Goal: Task Accomplishment & Management: Complete application form

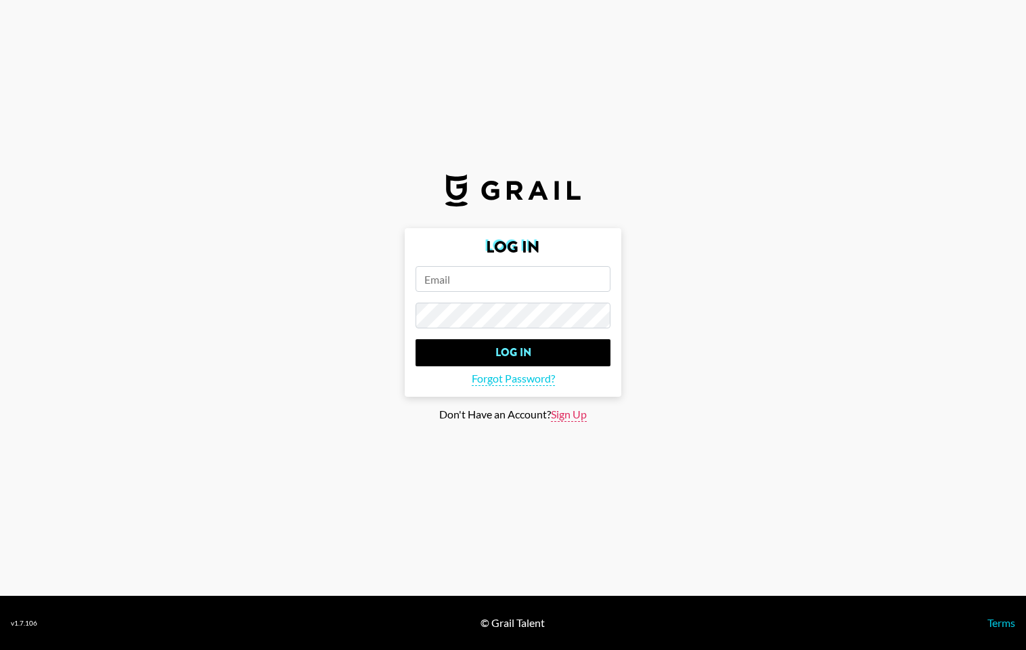
click at [566, 414] on span "Sign Up" at bounding box center [569, 414] width 36 height 14
type input "Sign Up"
click at [478, 271] on input "email" at bounding box center [512, 279] width 195 height 26
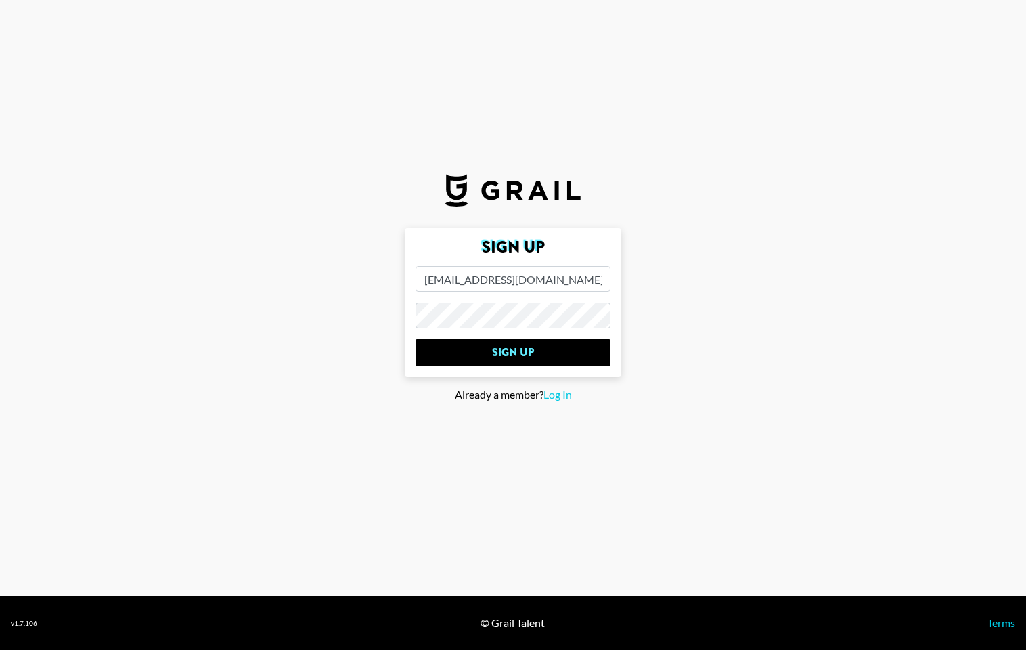
type input "[EMAIL_ADDRESS][DOMAIN_NAME]"
click at [415, 339] on input "Sign Up" at bounding box center [512, 352] width 195 height 27
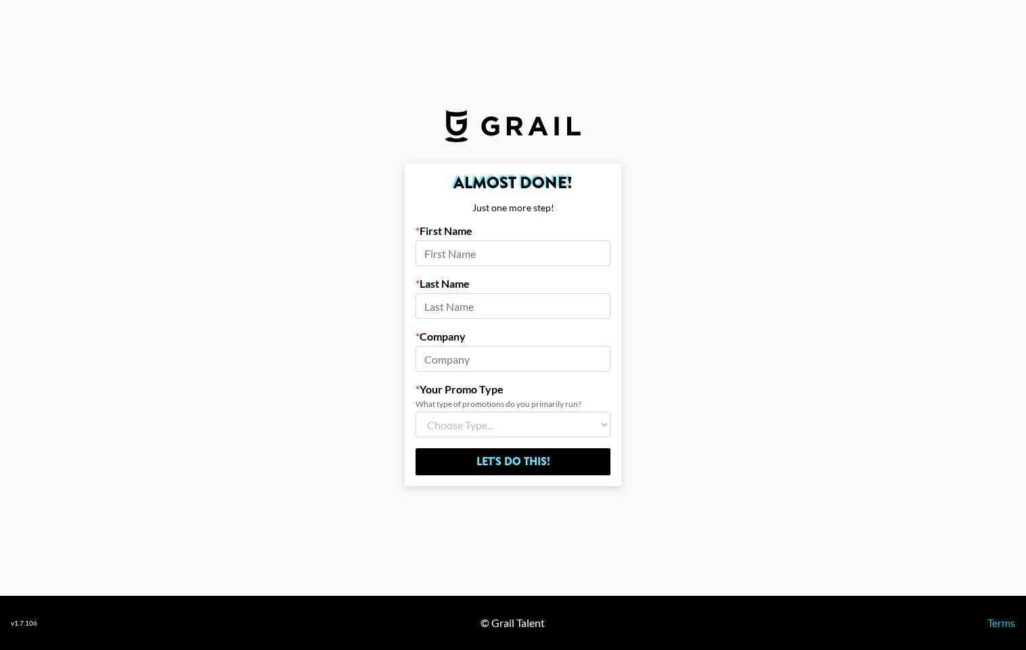
click at [507, 255] on input at bounding box center [512, 253] width 195 height 26
type input "Abhay"
type input "Chebium"
type input "a17"
click at [478, 433] on select "Choose Type... Song Promos Brand Promos Both (I work at an Agency)" at bounding box center [512, 424] width 195 height 26
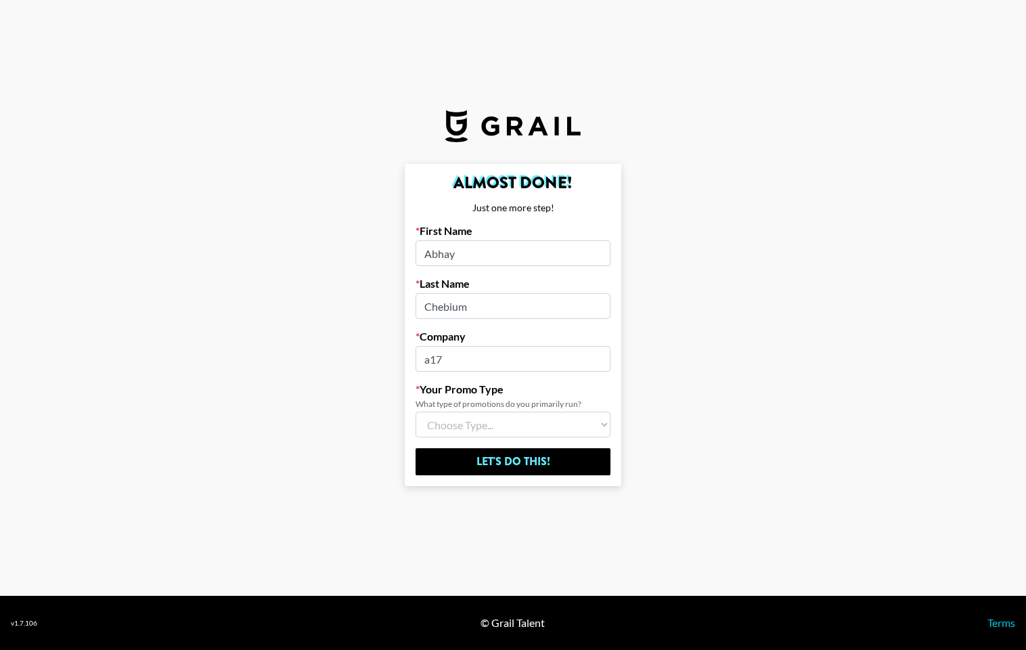
select select "Brand"
click at [415, 411] on select "Choose Type... Song Promos Brand Promos Both (I work at an Agency)" at bounding box center [512, 424] width 195 height 26
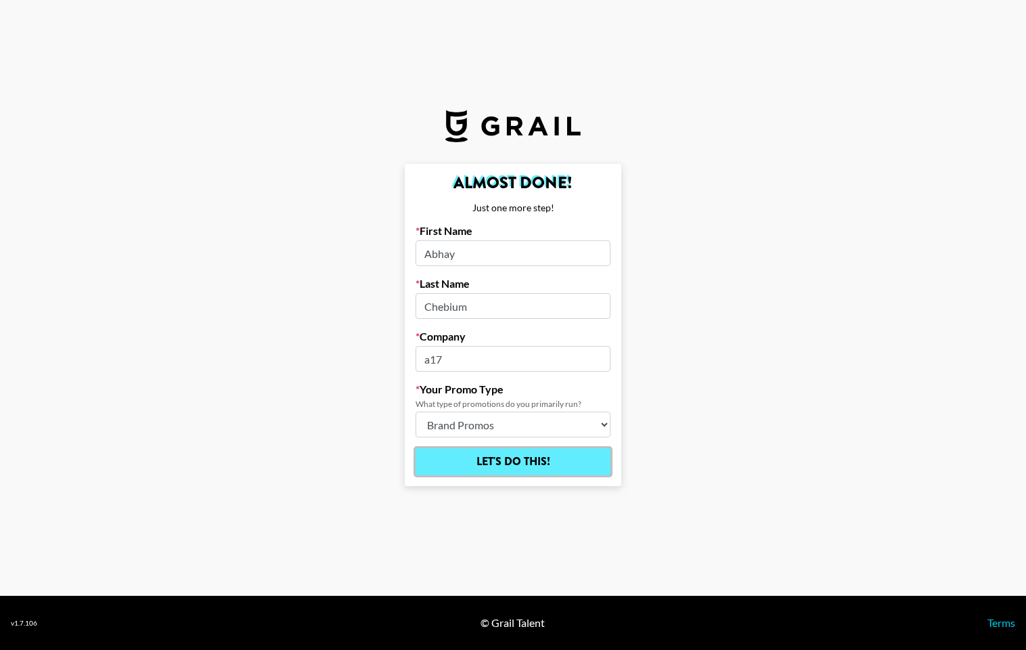
click at [491, 471] on input "Let's Do This!" at bounding box center [512, 461] width 195 height 27
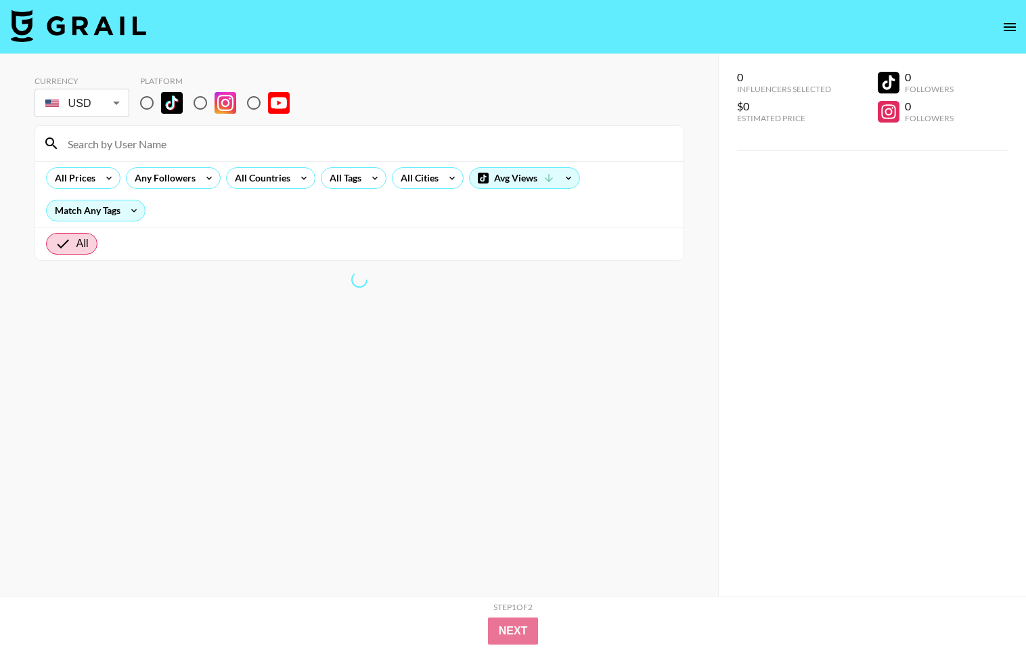
drag, startPoint x: 489, startPoint y: 462, endPoint x: 160, endPoint y: 97, distance: 490.6
click at [160, 97] on input "radio" at bounding box center [147, 103] width 28 height 28
radio input "true"
drag, startPoint x: 160, startPoint y: 97, endPoint x: 202, endPoint y: 106, distance: 42.7
click at [202, 106] on input "radio" at bounding box center [200, 103] width 28 height 28
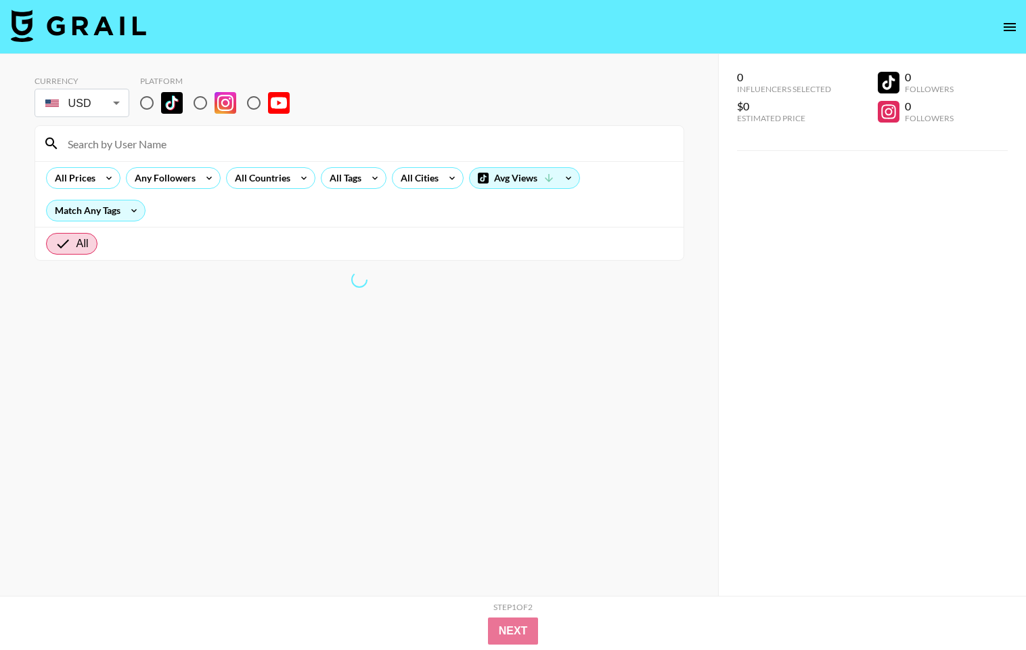
radio input "true"
click at [88, 175] on div "All Prices" at bounding box center [72, 178] width 51 height 20
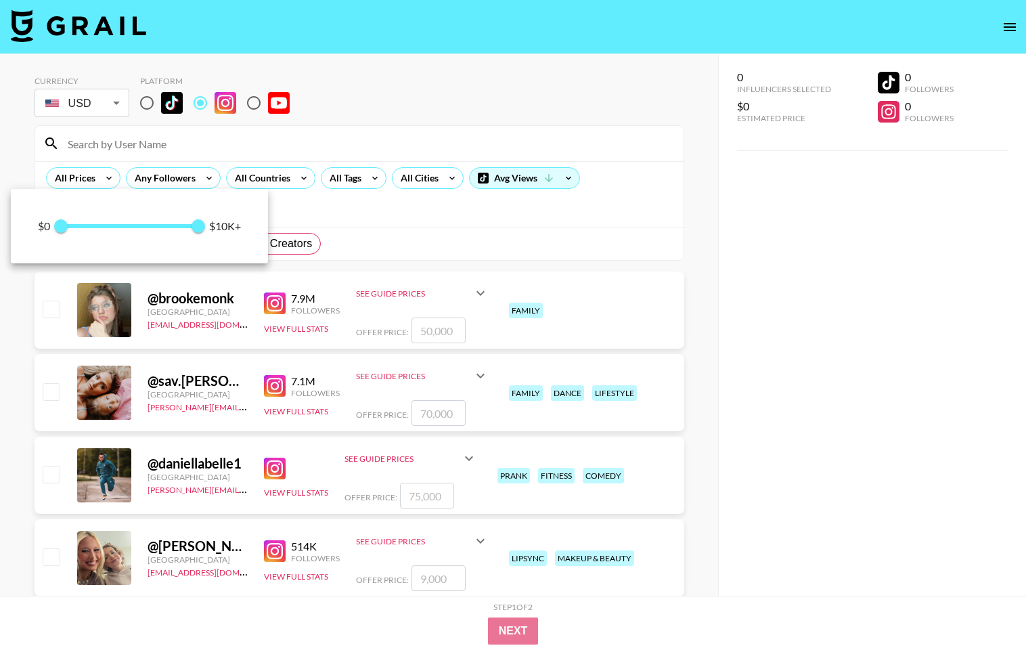
click at [408, 244] on div at bounding box center [513, 325] width 1026 height 650
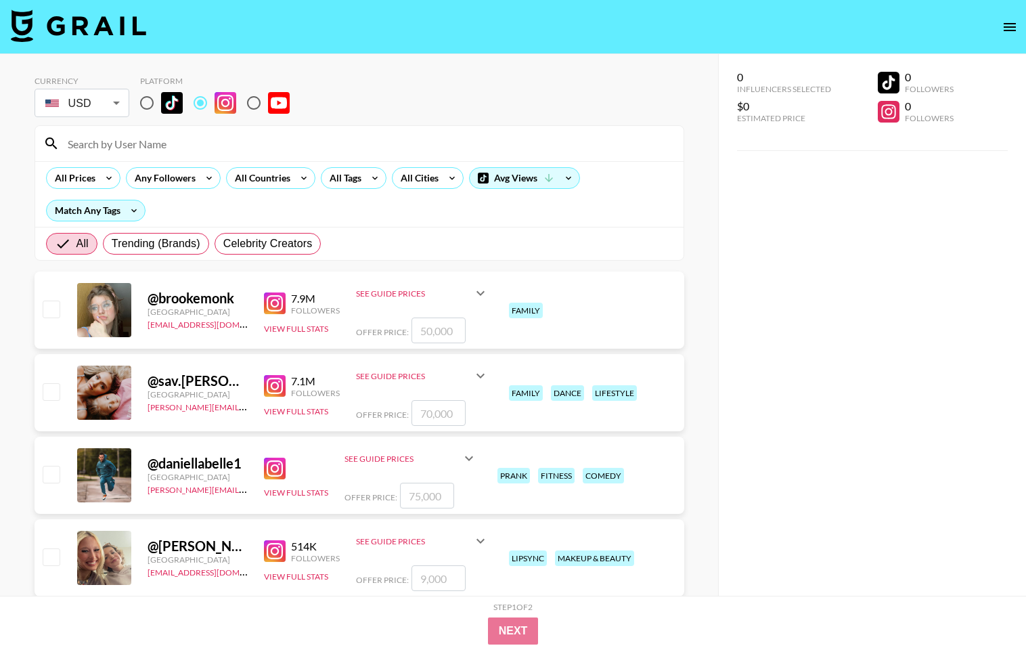
click at [45, 305] on input "checkbox" at bounding box center [51, 308] width 16 height 16
checkbox input "true"
type input "50000"
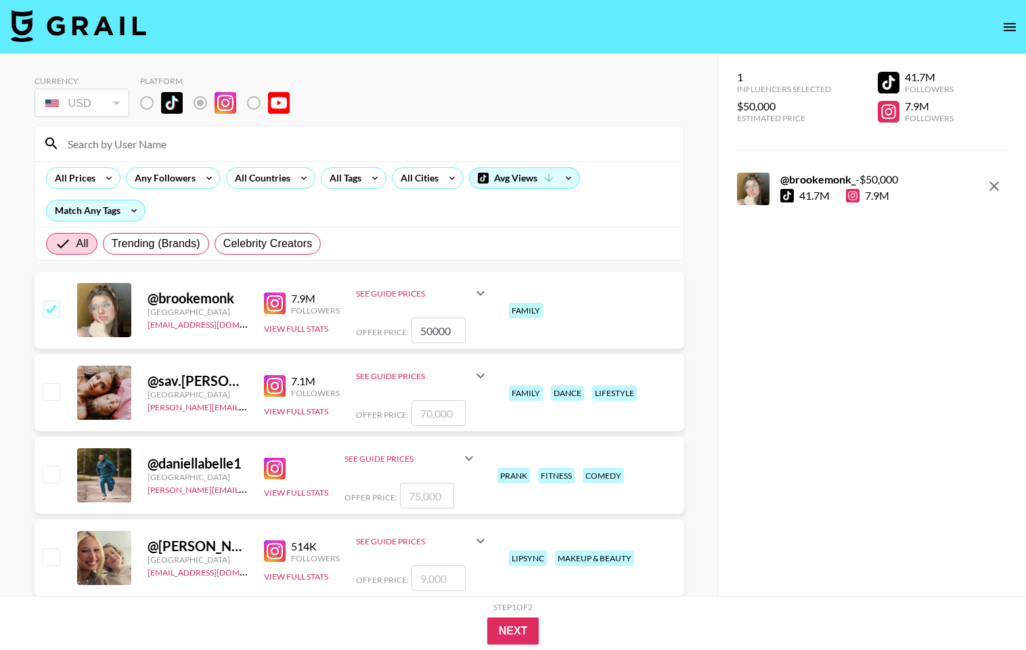
click at [51, 305] on input "checkbox" at bounding box center [51, 308] width 16 height 16
checkbox input "false"
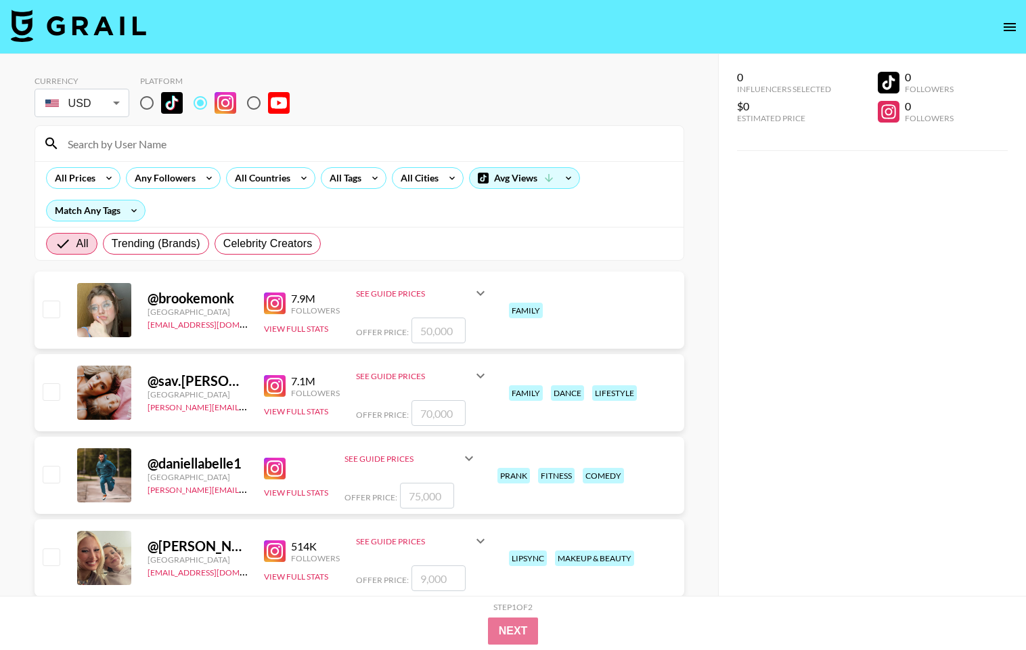
click at [192, 182] on div "Any Followers" at bounding box center [163, 178] width 72 height 20
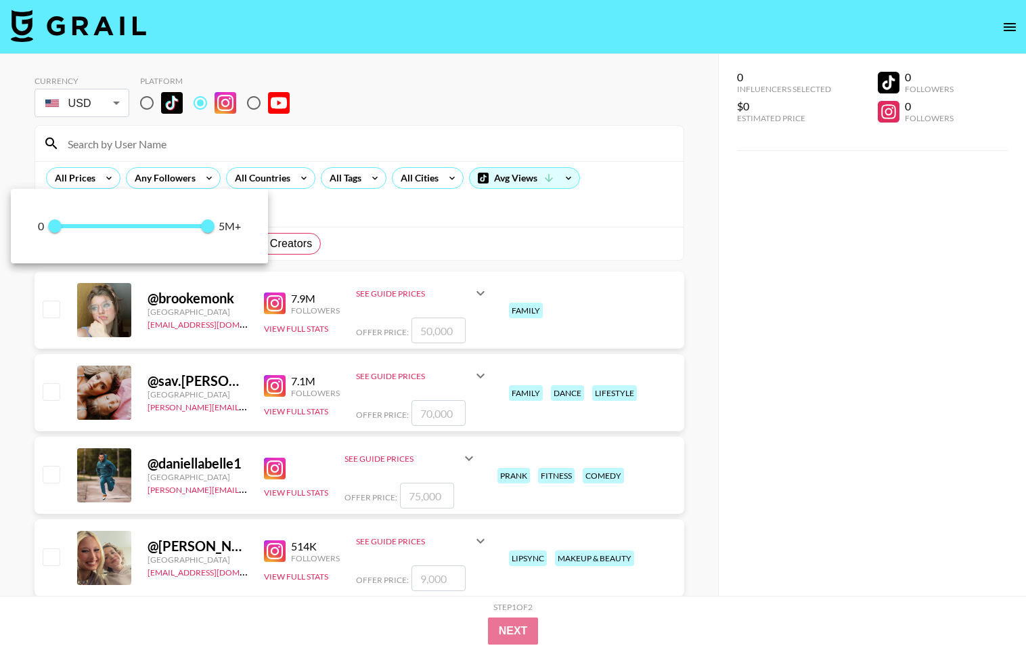
click at [330, 210] on div at bounding box center [513, 325] width 1026 height 650
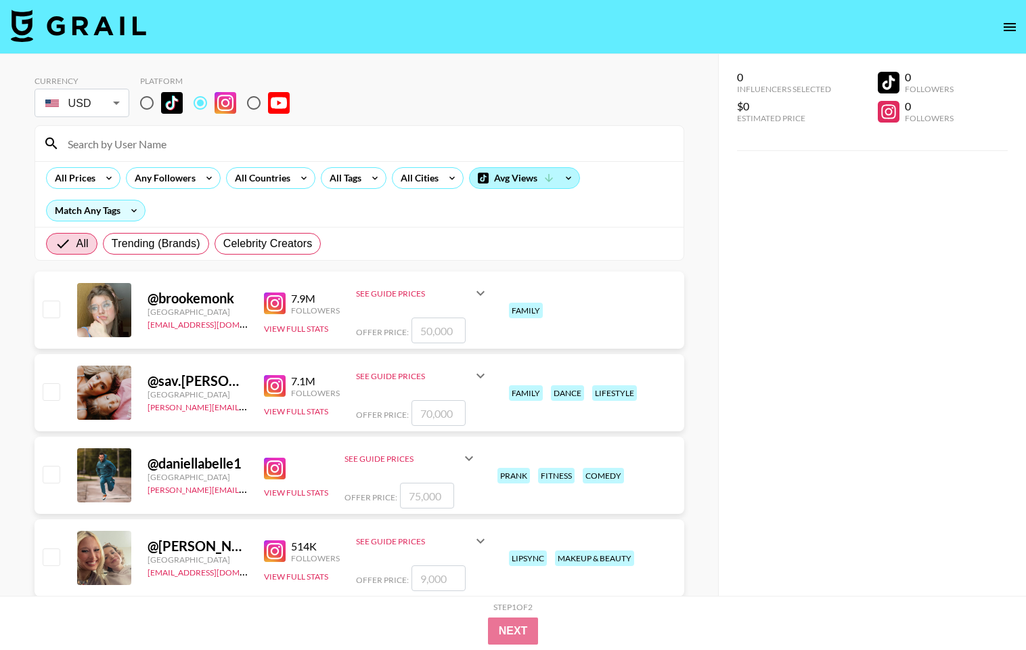
drag, startPoint x: 202, startPoint y: 106, endPoint x: 514, endPoint y: 184, distance: 322.3
click at [514, 184] on div "Avg Views" at bounding box center [525, 178] width 110 height 20
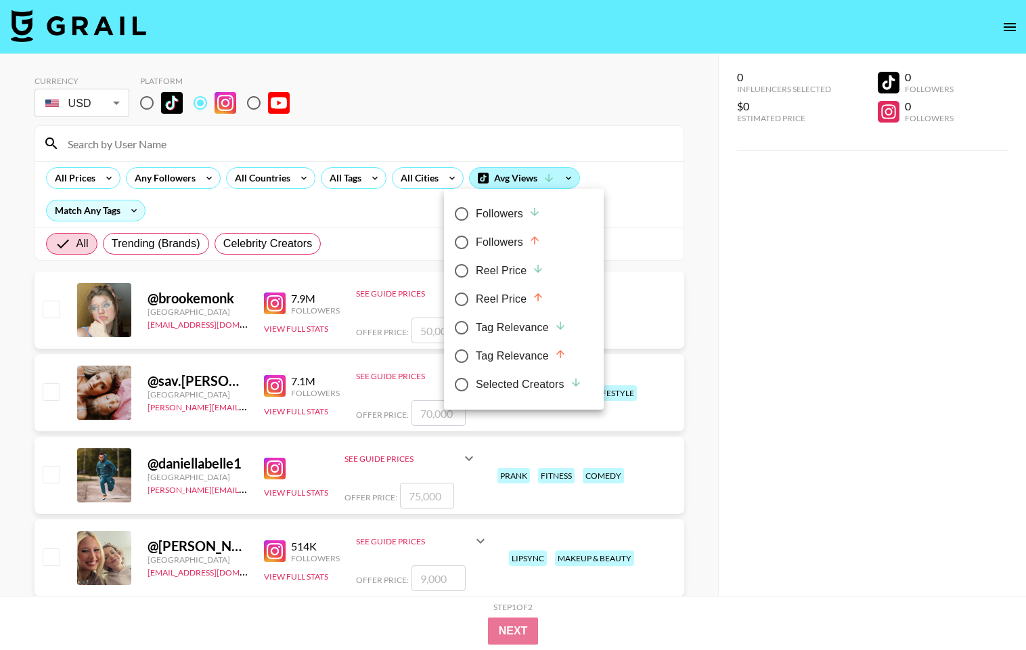
click at [97, 179] on div at bounding box center [513, 325] width 1026 height 650
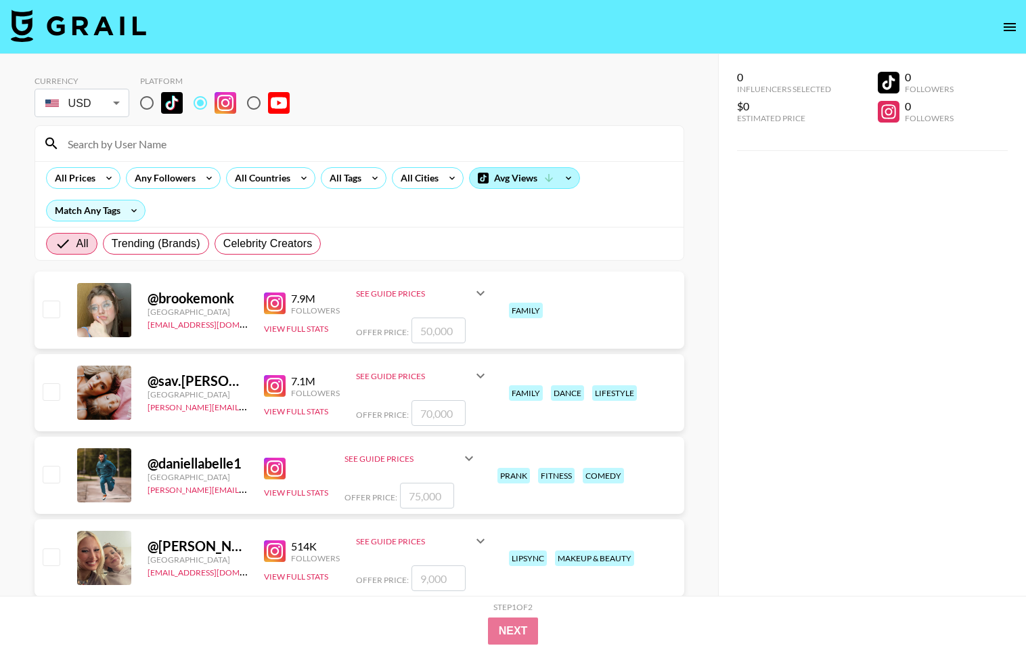
click at [103, 179] on icon at bounding box center [109, 178] width 22 height 20
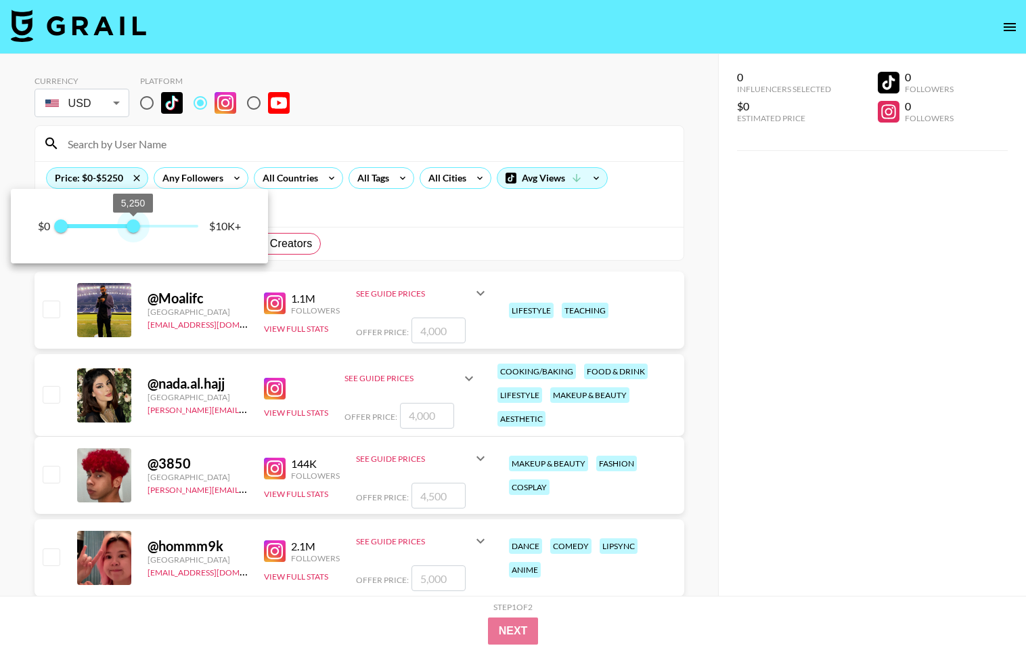
type input "5000"
drag, startPoint x: 514, startPoint y: 184, endPoint x: 129, endPoint y: 227, distance: 387.4
click at [129, 227] on span "5,000" at bounding box center [130, 226] width 14 height 14
click at [353, 227] on div at bounding box center [513, 325] width 1026 height 650
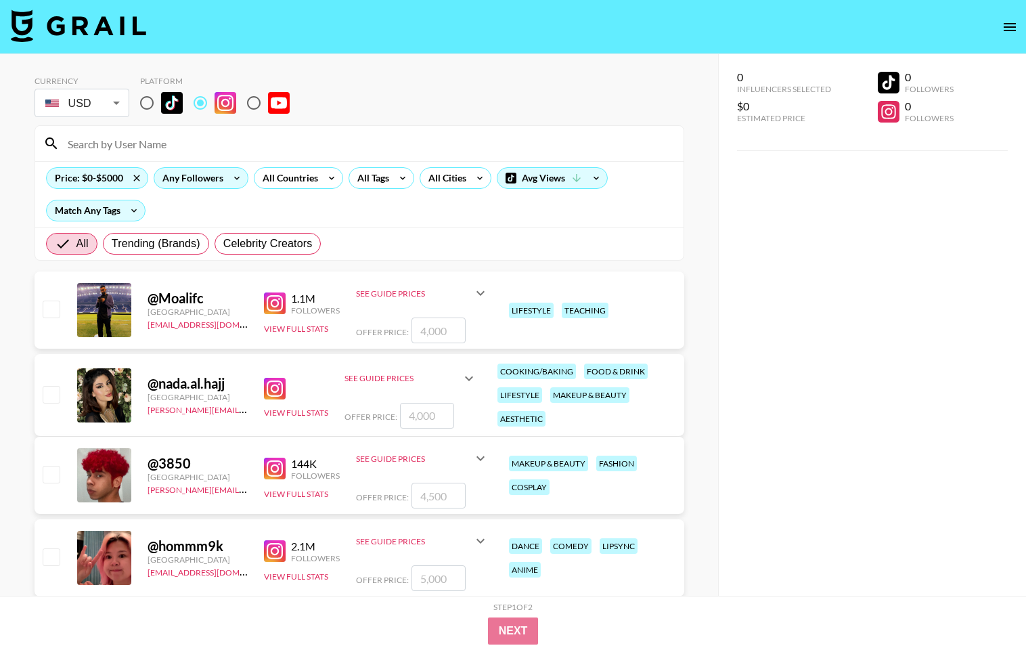
drag, startPoint x: 129, startPoint y: 227, endPoint x: 205, endPoint y: 171, distance: 94.3
click at [205, 171] on div "Any Followers" at bounding box center [190, 178] width 72 height 20
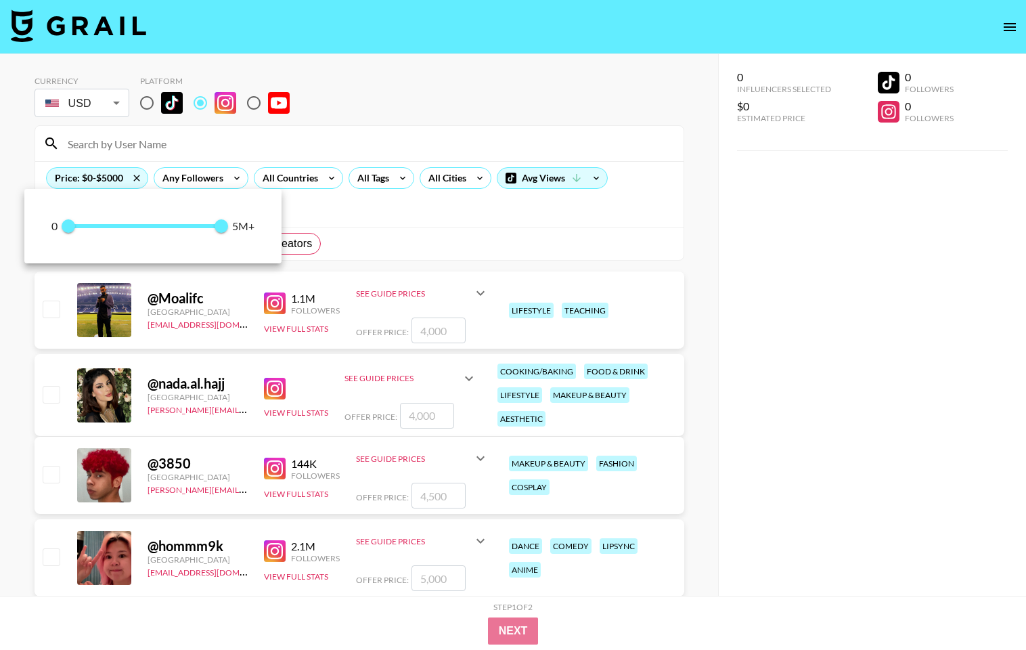
drag, startPoint x: 205, startPoint y: 171, endPoint x: 304, endPoint y: 181, distance: 99.3
click at [304, 181] on div at bounding box center [513, 325] width 1026 height 650
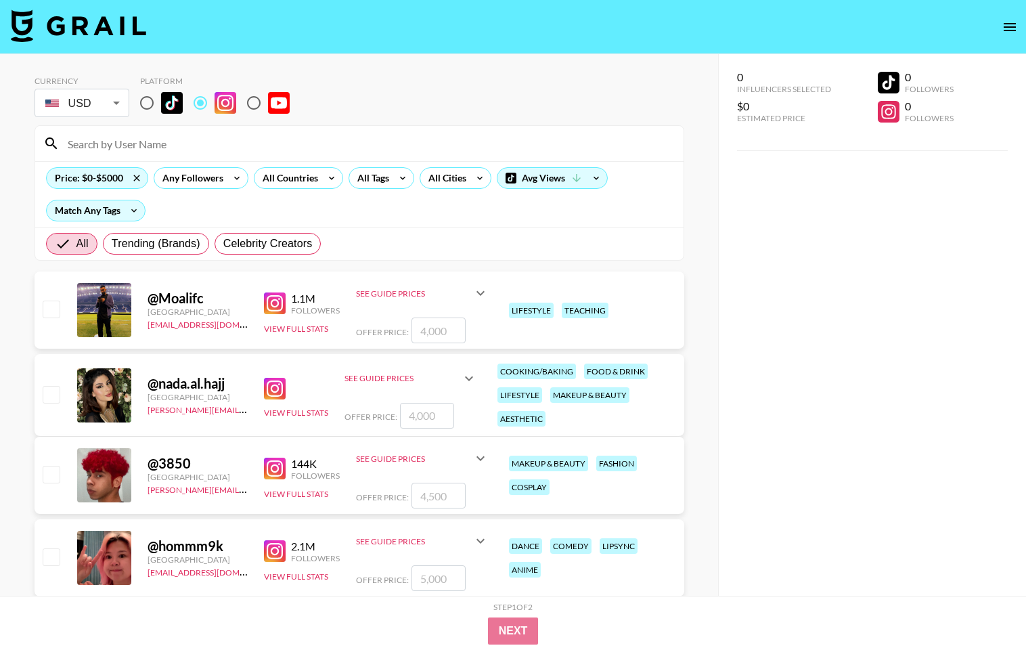
click at [319, 181] on div "All Countries" at bounding box center [298, 178] width 89 height 22
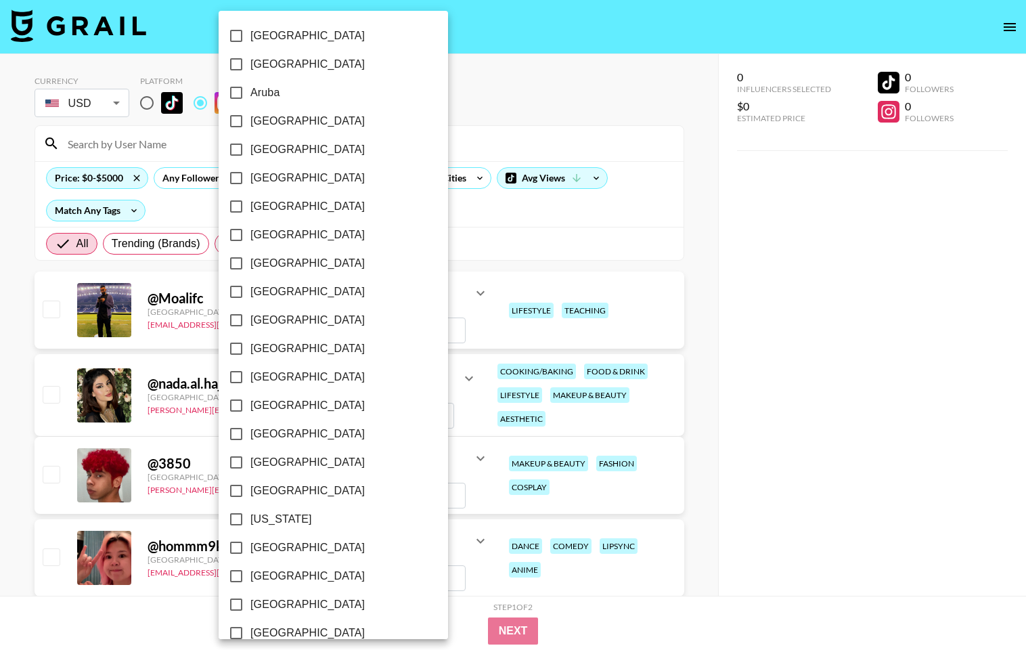
scroll to position [928, 0]
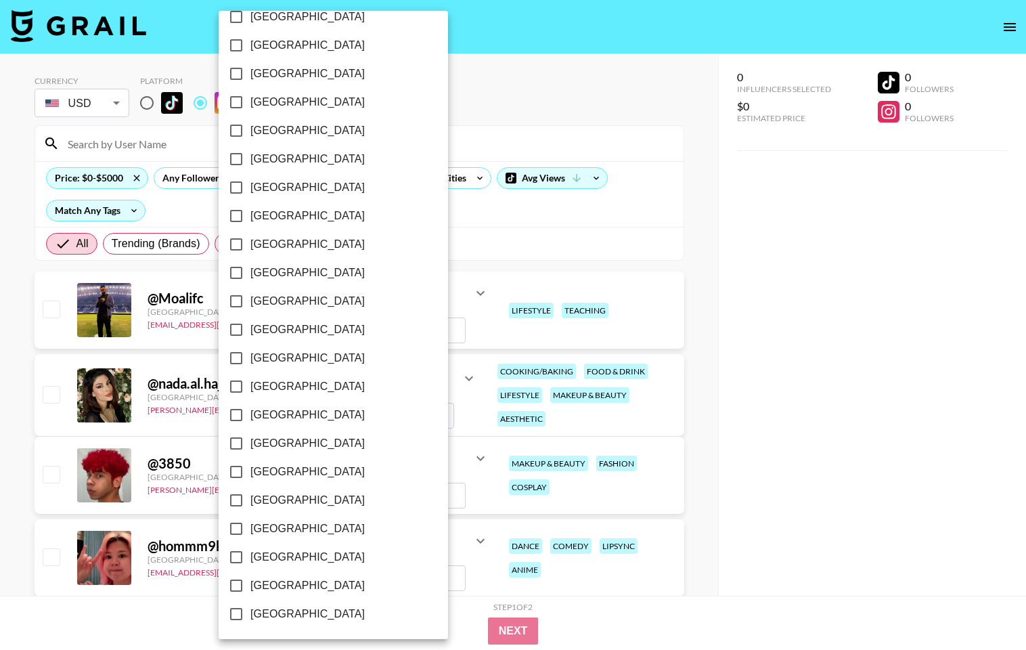
drag, startPoint x: 304, startPoint y: 181, endPoint x: 275, endPoint y: 588, distance: 408.4
click at [275, 588] on span "[GEOGRAPHIC_DATA]" at bounding box center [307, 585] width 114 height 16
click at [250, 588] on input "[GEOGRAPHIC_DATA]" at bounding box center [236, 585] width 28 height 28
checkbox input "true"
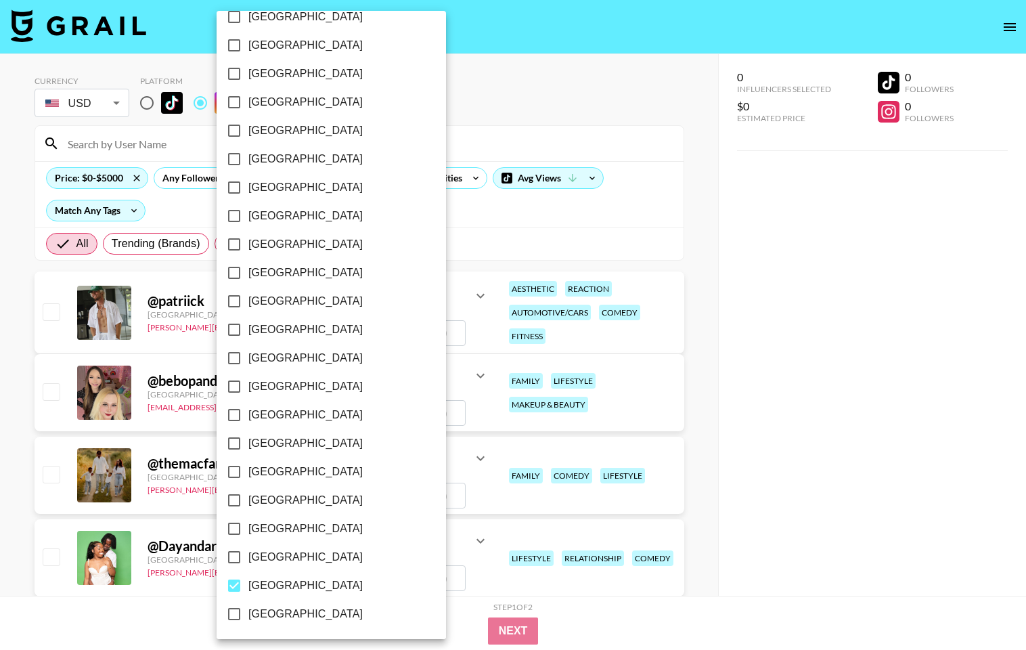
click at [279, 556] on span "[GEOGRAPHIC_DATA]" at bounding box center [305, 557] width 114 height 16
click at [248, 556] on input "[GEOGRAPHIC_DATA]" at bounding box center [234, 557] width 28 height 28
checkbox input "true"
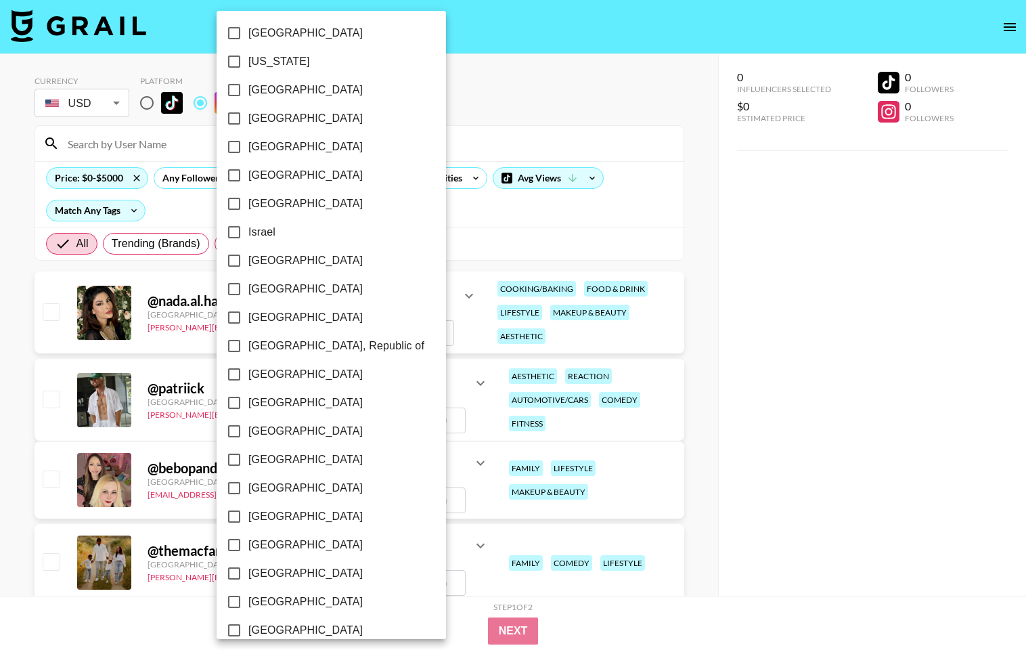
scroll to position [0, 0]
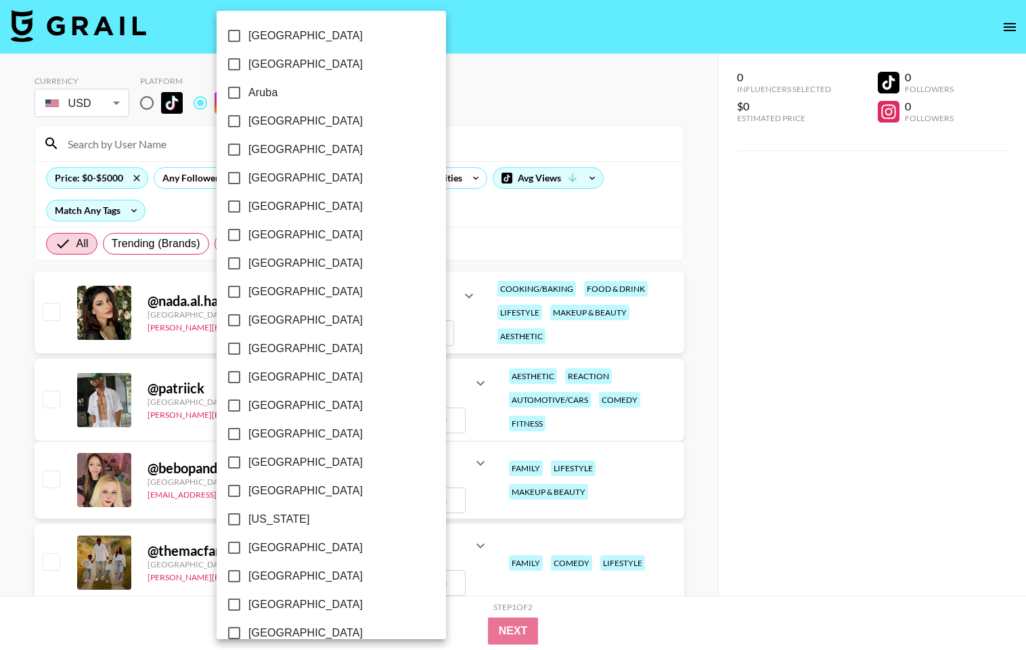
drag, startPoint x: 275, startPoint y: 588, endPoint x: 272, endPoint y: 269, distance: 319.4
click at [272, 269] on span "[GEOGRAPHIC_DATA]" at bounding box center [305, 263] width 114 height 16
click at [248, 269] on input "[GEOGRAPHIC_DATA]" at bounding box center [234, 263] width 28 height 28
checkbox input "true"
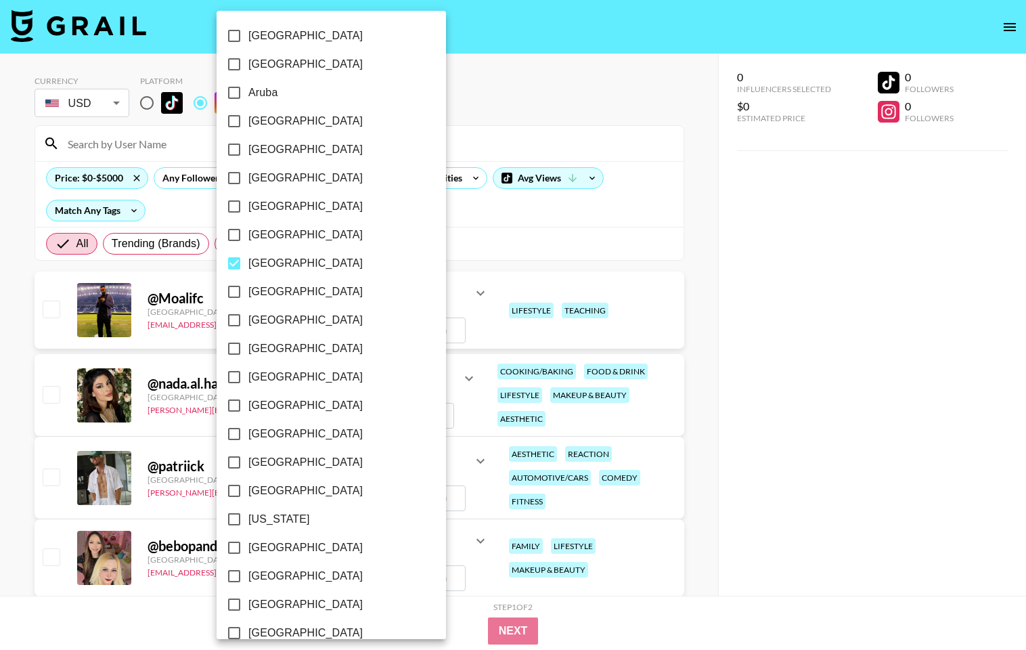
click at [431, 204] on div at bounding box center [513, 325] width 1026 height 650
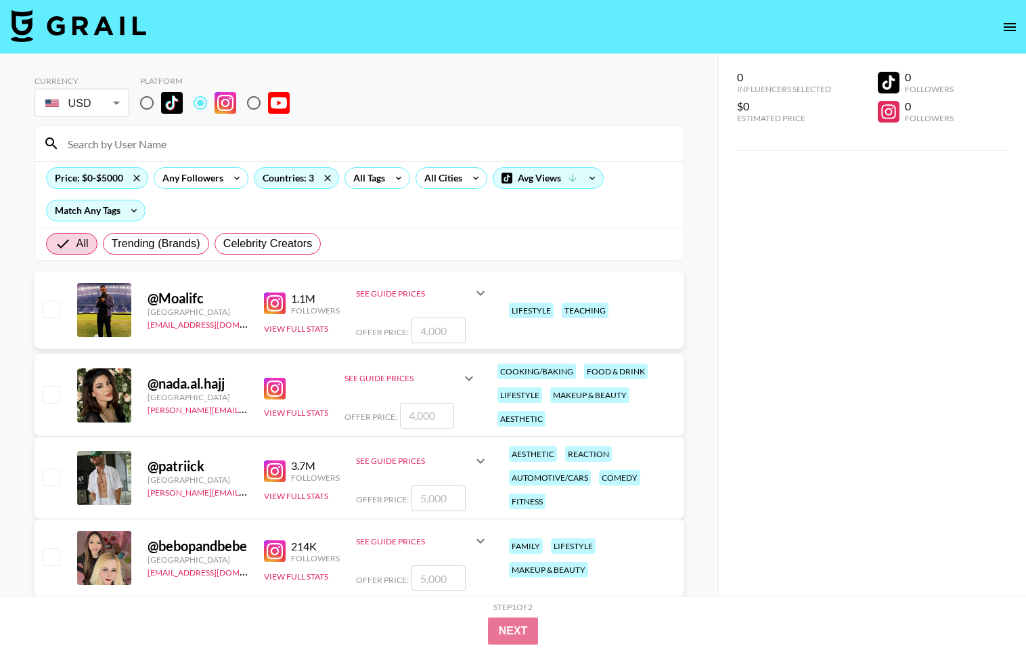
click at [376, 184] on div "All Tags" at bounding box center [366, 178] width 43 height 20
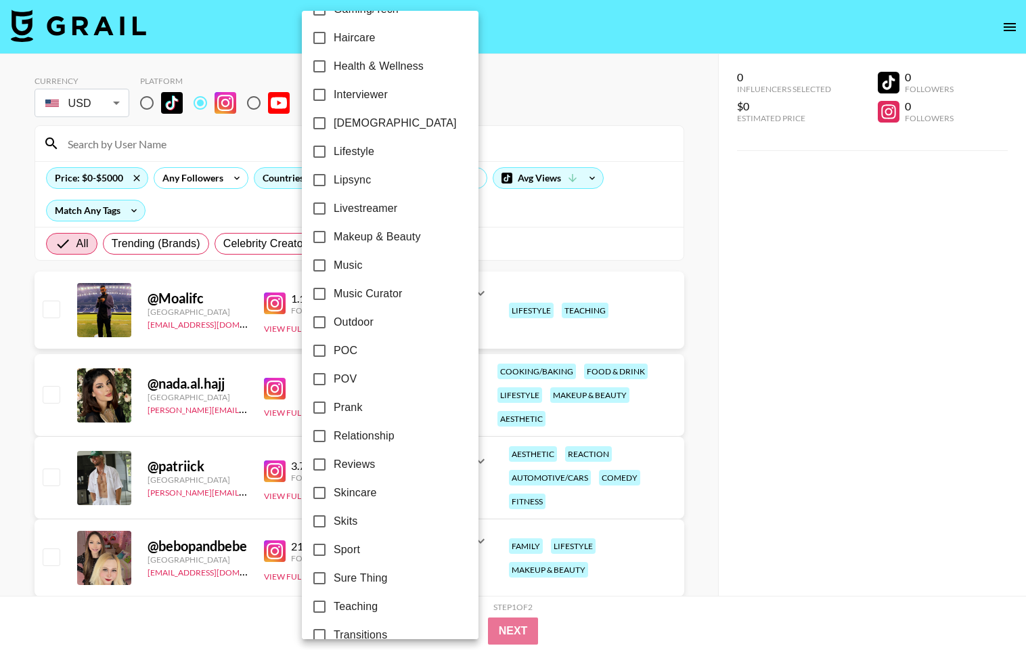
scroll to position [644, 0]
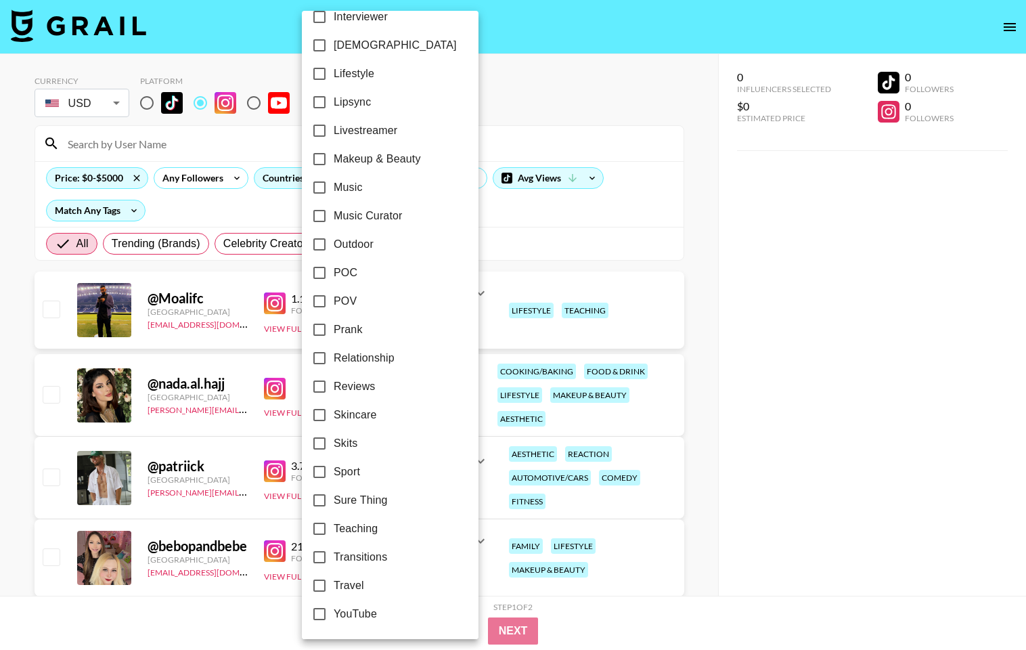
click at [367, 415] on span "Skincare" at bounding box center [355, 415] width 43 height 16
click at [334, 415] on input "Skincare" at bounding box center [319, 415] width 28 height 28
checkbox input "true"
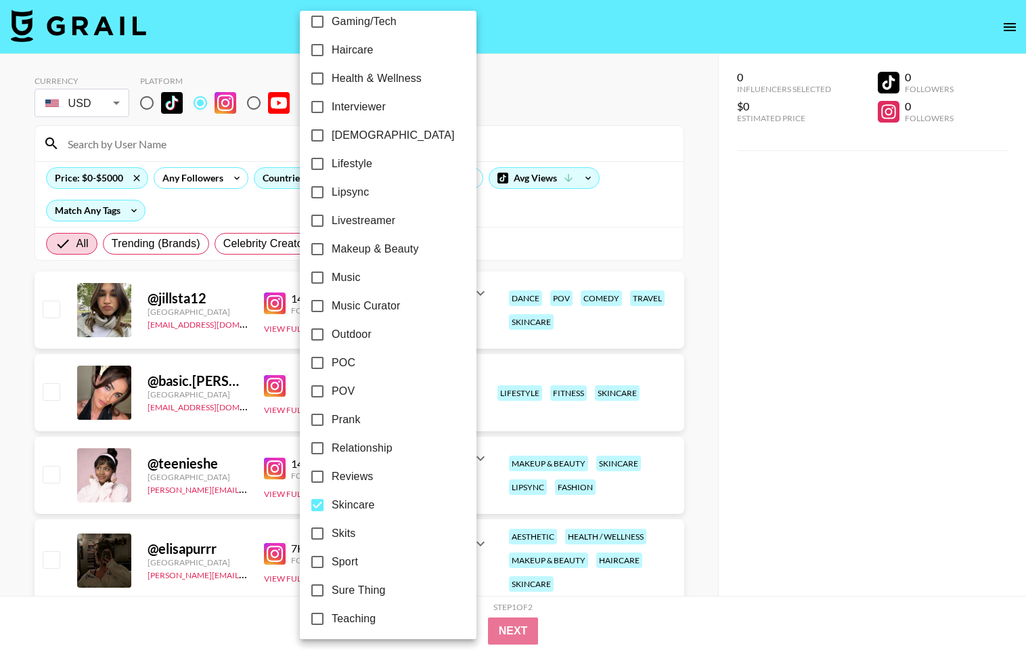
scroll to position [553, 0]
click at [406, 242] on span "Makeup & Beauty" at bounding box center [375, 250] width 87 height 16
click at [332, 242] on input "Makeup & Beauty" at bounding box center [317, 250] width 28 height 28
checkbox input "true"
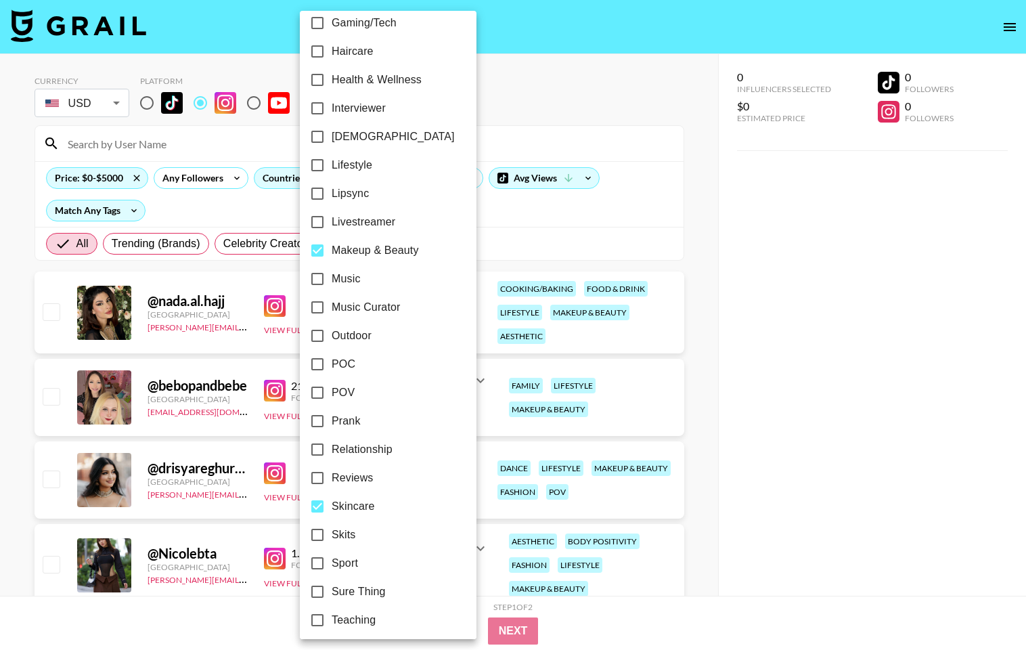
drag, startPoint x: 272, startPoint y: 269, endPoint x: 506, endPoint y: 234, distance: 236.7
click at [506, 234] on div at bounding box center [513, 325] width 1026 height 650
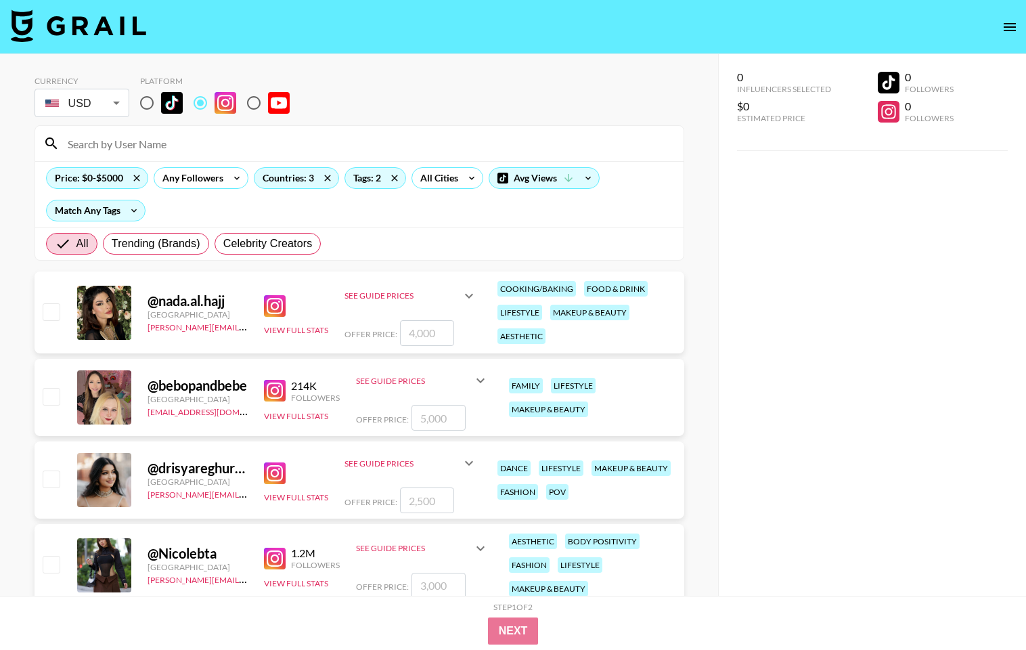
click at [205, 302] on div "@ nada.al.hajj" at bounding box center [198, 300] width 100 height 17
drag, startPoint x: 506, startPoint y: 234, endPoint x: 184, endPoint y: 305, distance: 329.7
click at [184, 305] on div "@ nada.al.hajj" at bounding box center [198, 300] width 100 height 17
click at [151, 104] on input "radio" at bounding box center [147, 103] width 28 height 28
radio input "true"
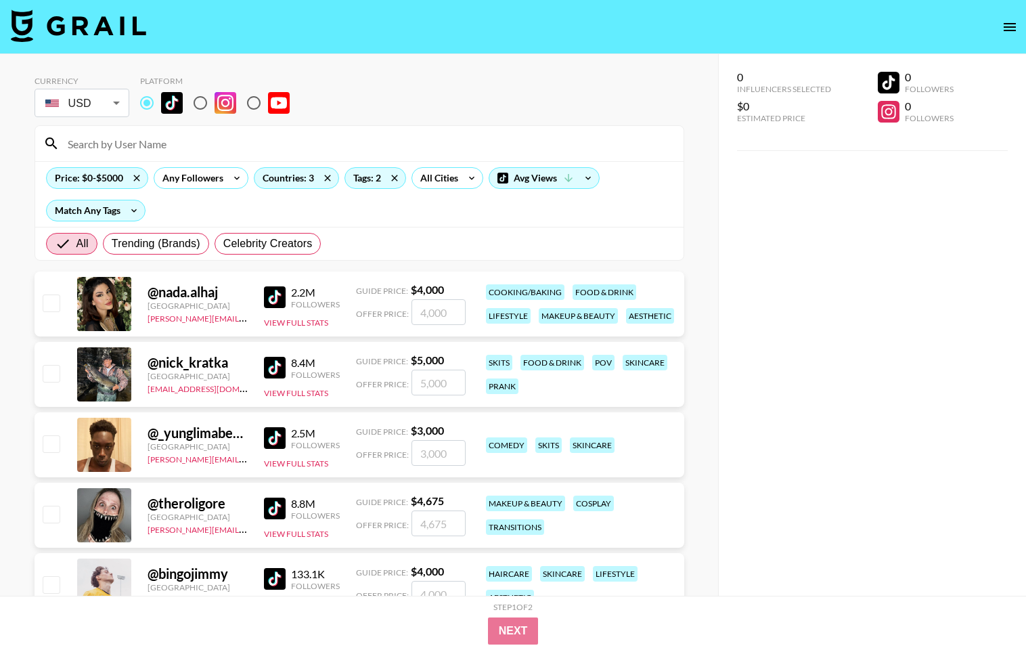
click at [199, 294] on div "@ nada.alhaj" at bounding box center [198, 292] width 100 height 17
click at [292, 321] on button "View Full Stats" at bounding box center [296, 322] width 64 height 10
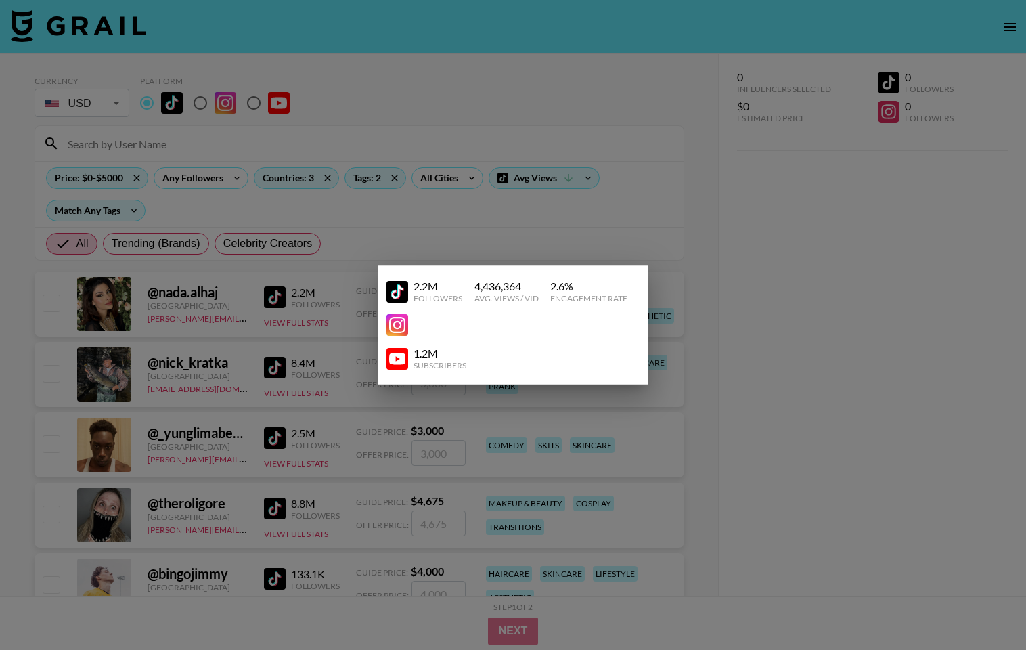
drag, startPoint x: 184, startPoint y: 305, endPoint x: 359, endPoint y: 309, distance: 174.6
click at [359, 309] on div at bounding box center [513, 325] width 1026 height 650
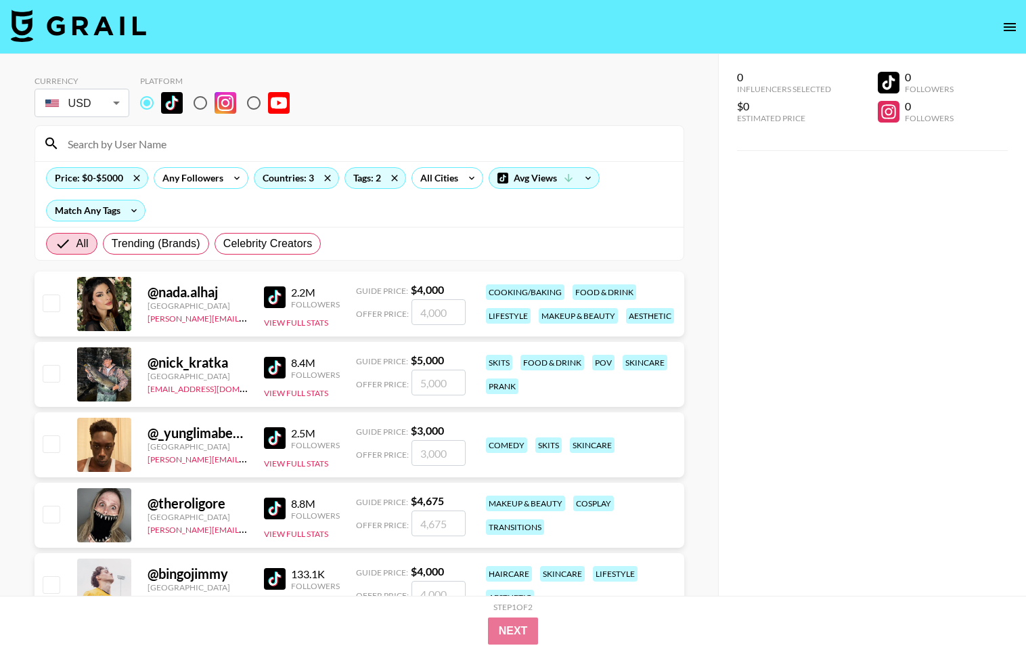
drag, startPoint x: 359, startPoint y: 309, endPoint x: 114, endPoint y: 305, distance: 245.0
click at [114, 305] on div at bounding box center [104, 304] width 54 height 54
drag, startPoint x: 114, startPoint y: 305, endPoint x: 150, endPoint y: 301, distance: 36.1
click at [150, 301] on div "[GEOGRAPHIC_DATA]" at bounding box center [198, 305] width 100 height 10
click at [168, 298] on div "@ nada.alhaj" at bounding box center [198, 292] width 100 height 17
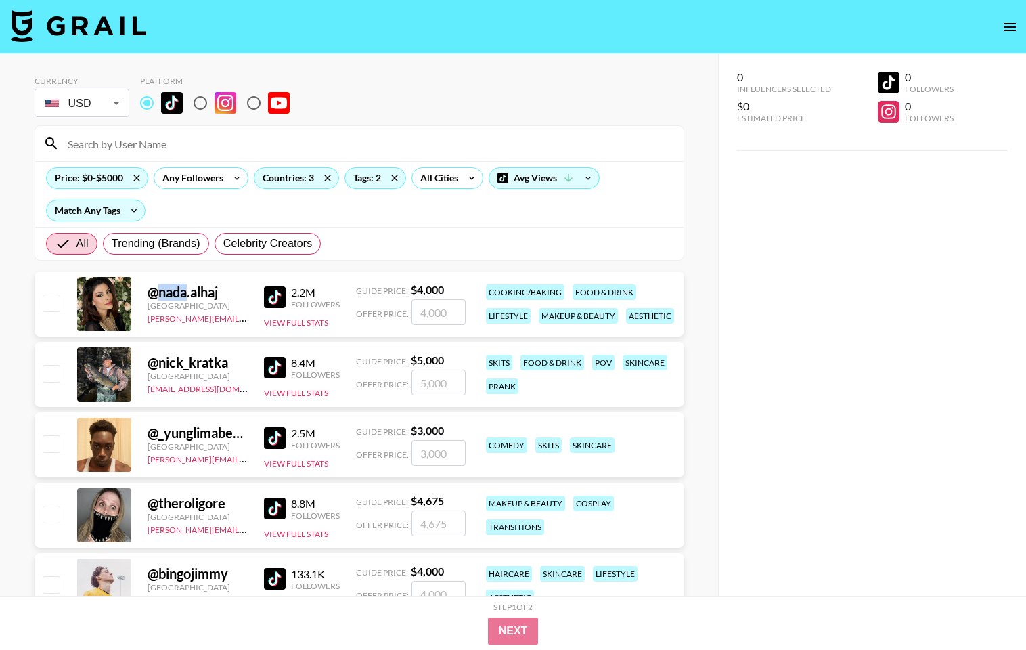
click at [168, 298] on div "@ nada.alhaj" at bounding box center [198, 292] width 100 height 17
click at [223, 296] on div "@ nada.alhaj" at bounding box center [198, 292] width 100 height 17
drag, startPoint x: 150, startPoint y: 301, endPoint x: 160, endPoint y: 292, distance: 14.4
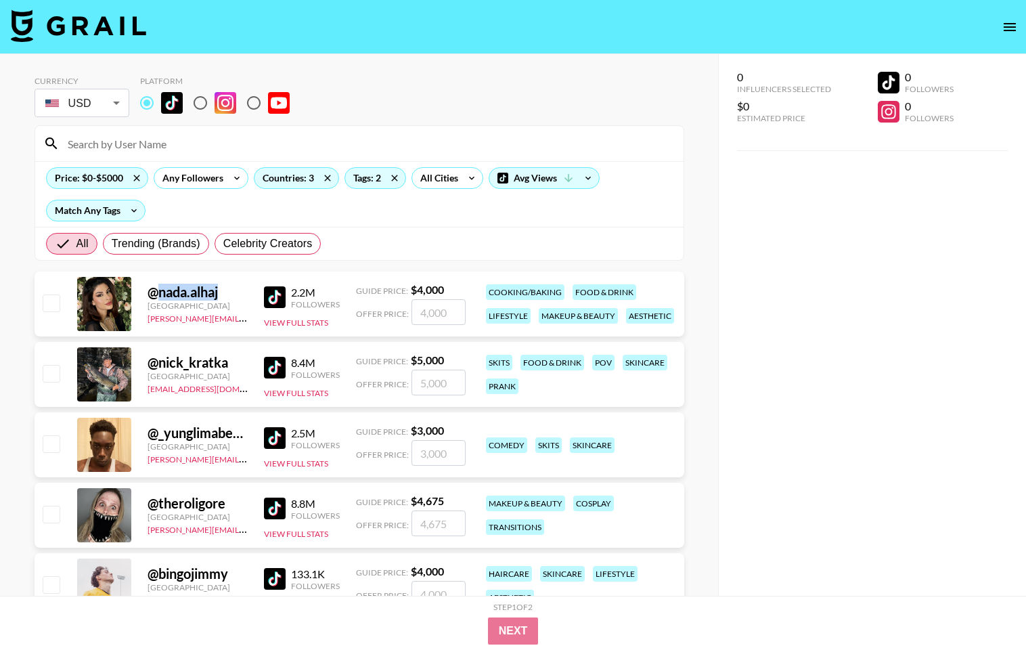
click at [160, 292] on div "@ nada.alhaj" at bounding box center [198, 292] width 100 height 17
copy div "nada.alhaj"
click at [36, 306] on div "@ nada.alhaj [GEOGRAPHIC_DATA] [PERSON_NAME][EMAIL_ADDRESS][DOMAIN_NAME] 2.2M F…" at bounding box center [360, 303] width 650 height 65
click at [49, 306] on input "checkbox" at bounding box center [51, 302] width 16 height 16
checkbox input "true"
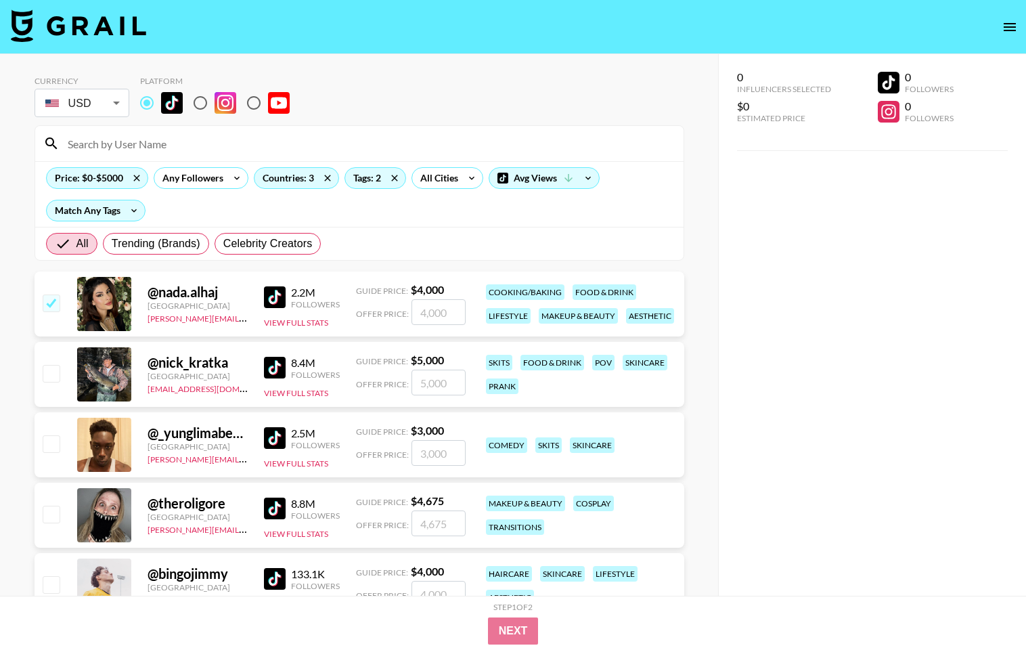
type input "4000"
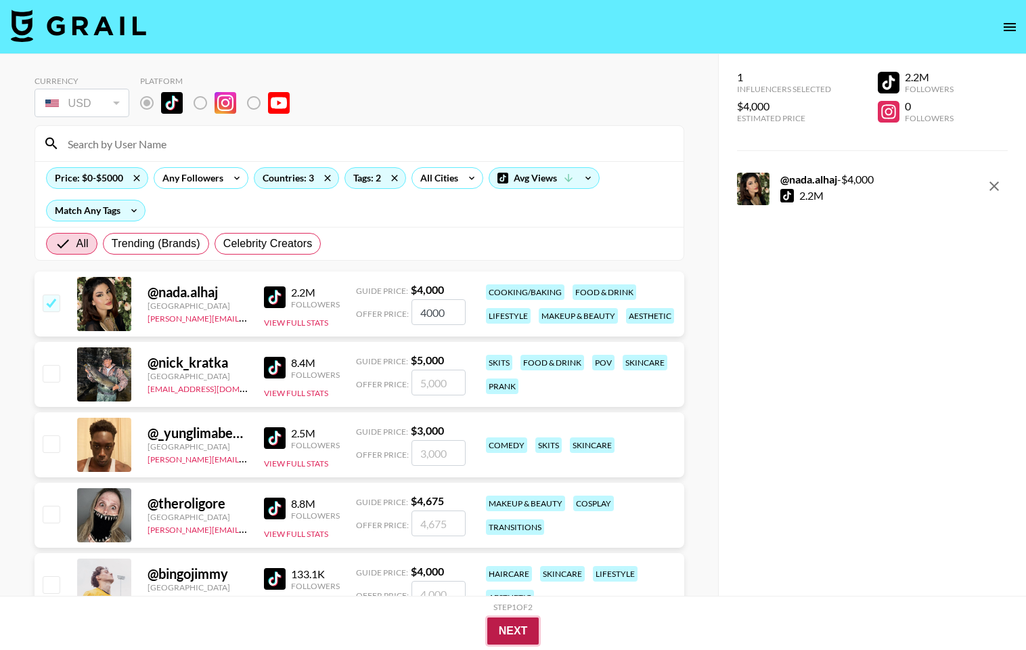
click at [531, 625] on button "Next" at bounding box center [513, 630] width 52 height 27
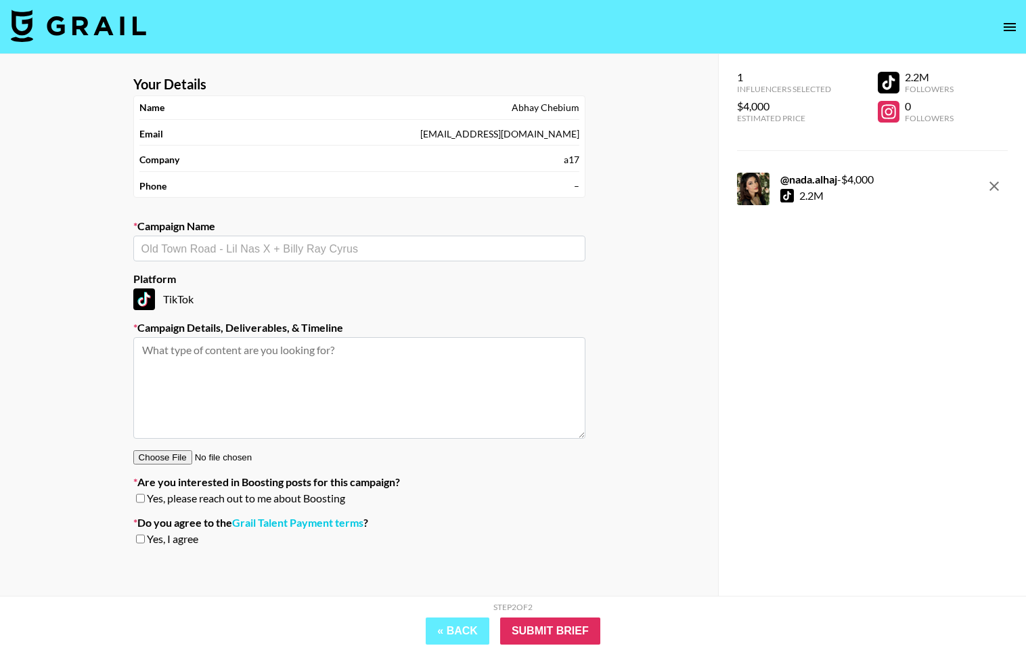
click at [323, 498] on span "Yes, please reach out to me about Boosting" at bounding box center [246, 498] width 198 height 14
click at [512, 505] on section "Your Details Name [PERSON_NAME] Email [EMAIL_ADDRESS][DOMAIN_NAME] Company a17 …" at bounding box center [359, 316] width 474 height 502
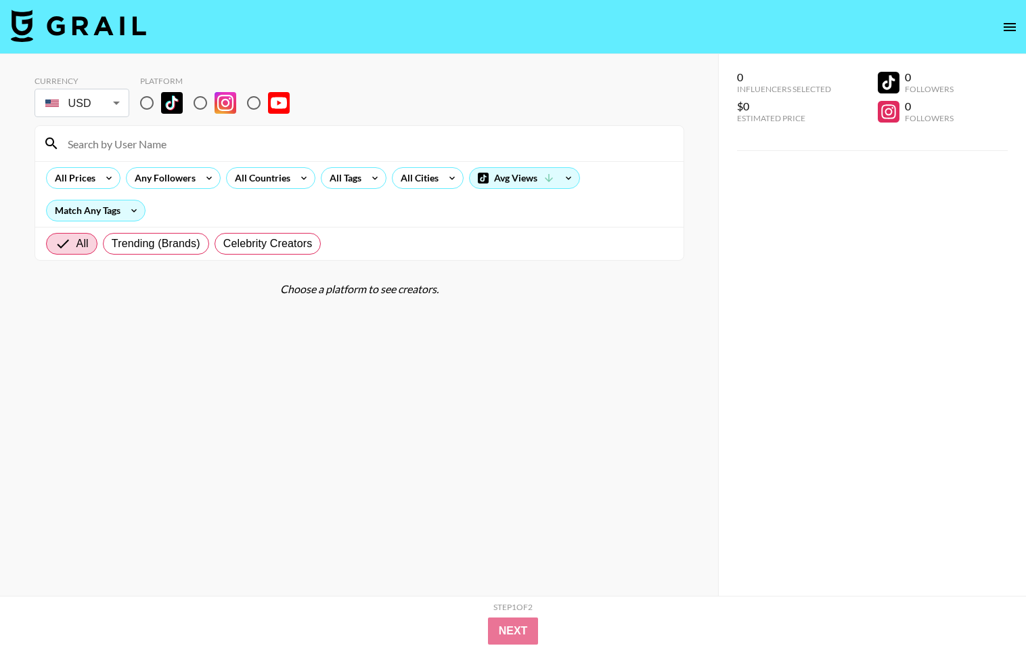
scroll to position [54, 0]
